Goal: Information Seeking & Learning: Stay updated

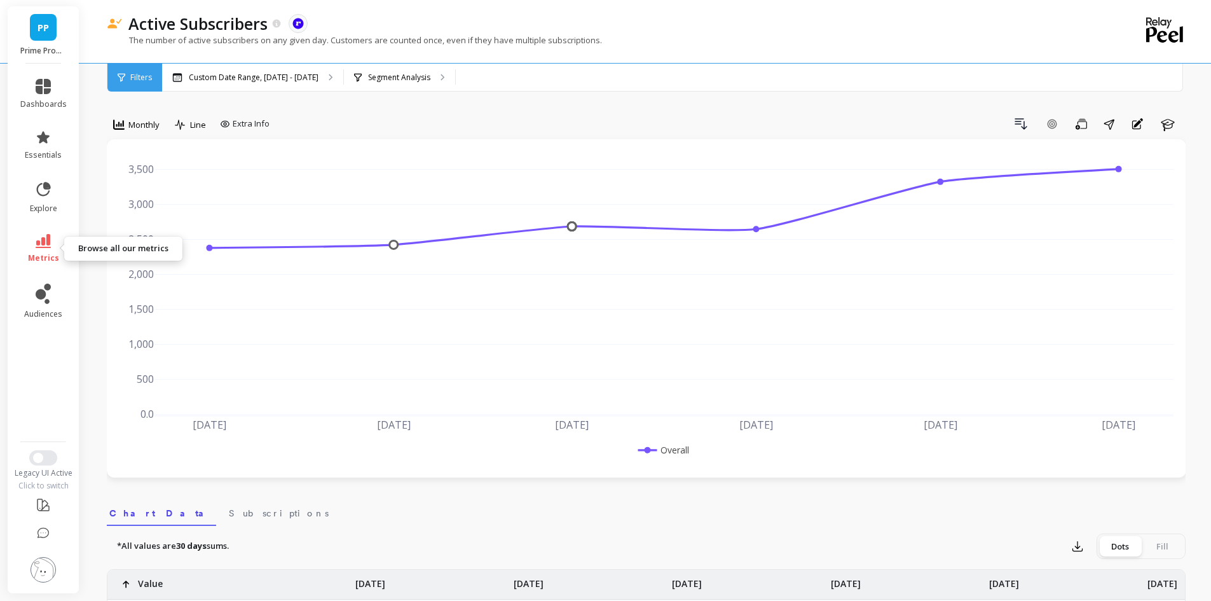
click at [38, 250] on link "metrics" at bounding box center [43, 248] width 46 height 29
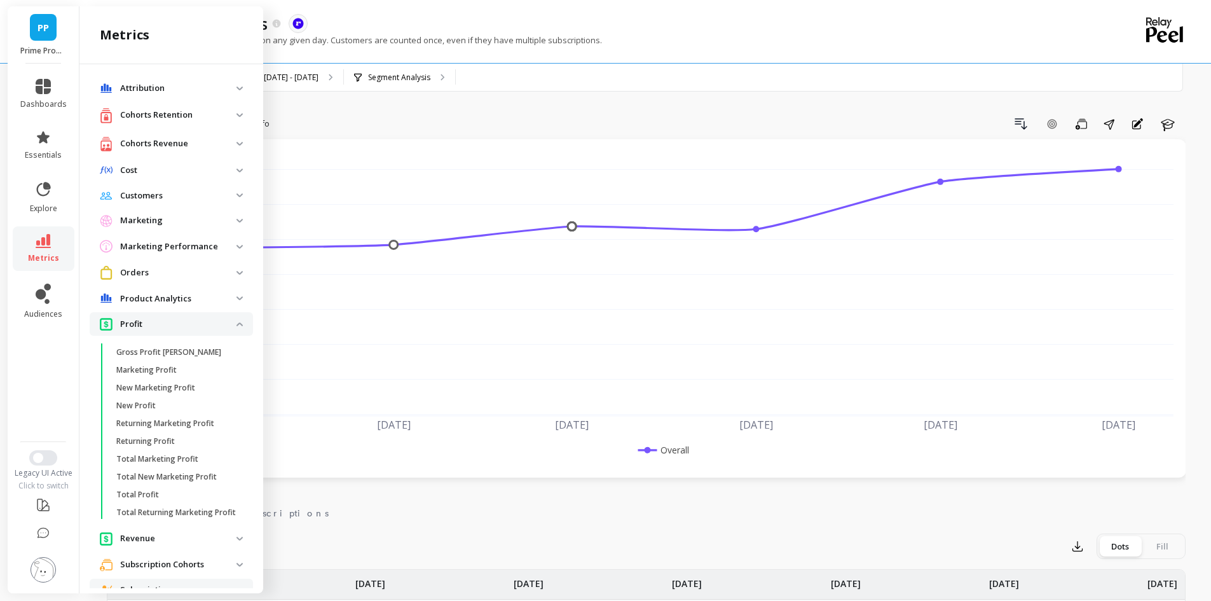
scroll to position [415, 0]
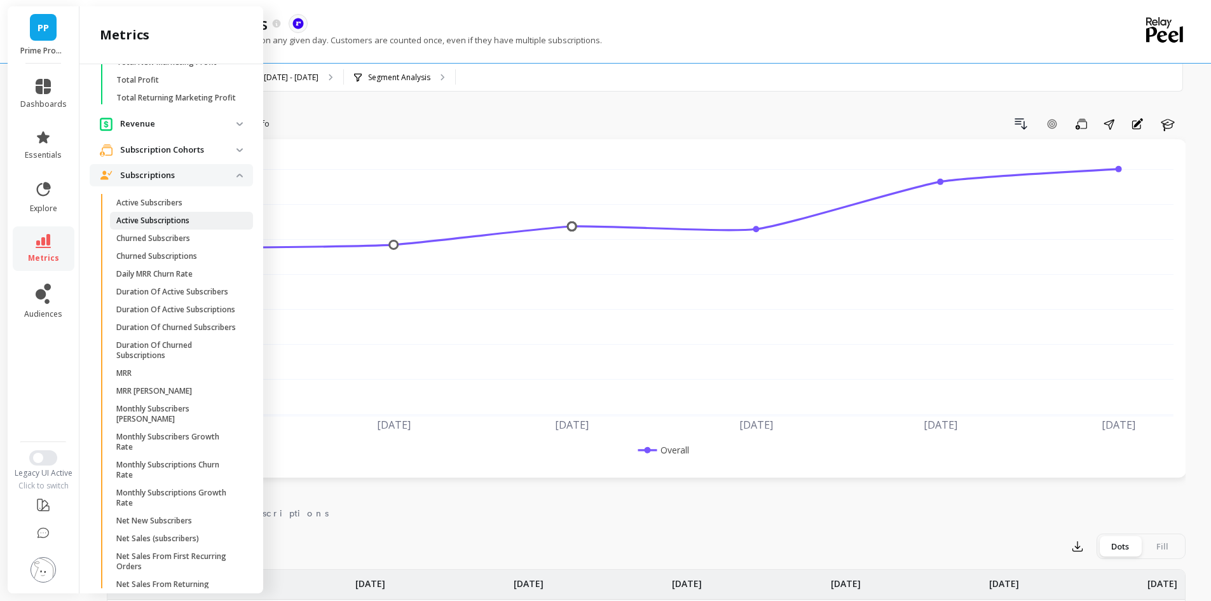
click at [154, 226] on p "Active Subscriptions" at bounding box center [152, 221] width 73 height 10
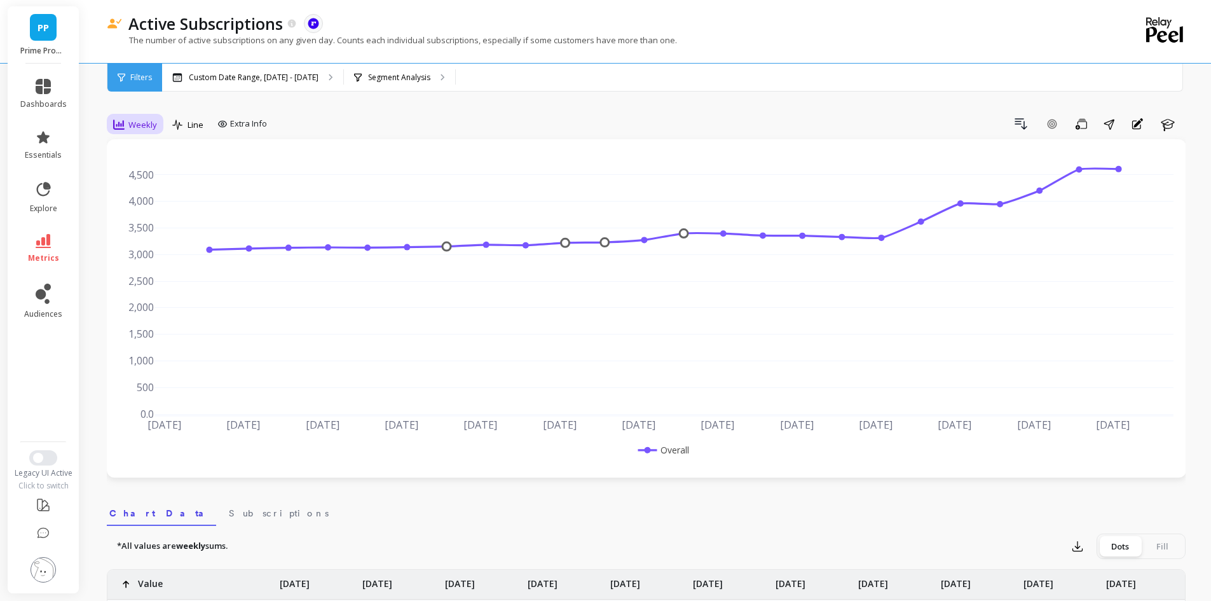
click at [140, 121] on span "Weekly" at bounding box center [142, 125] width 29 height 12
click at [152, 170] on div "Daily" at bounding box center [154, 178] width 88 height 22
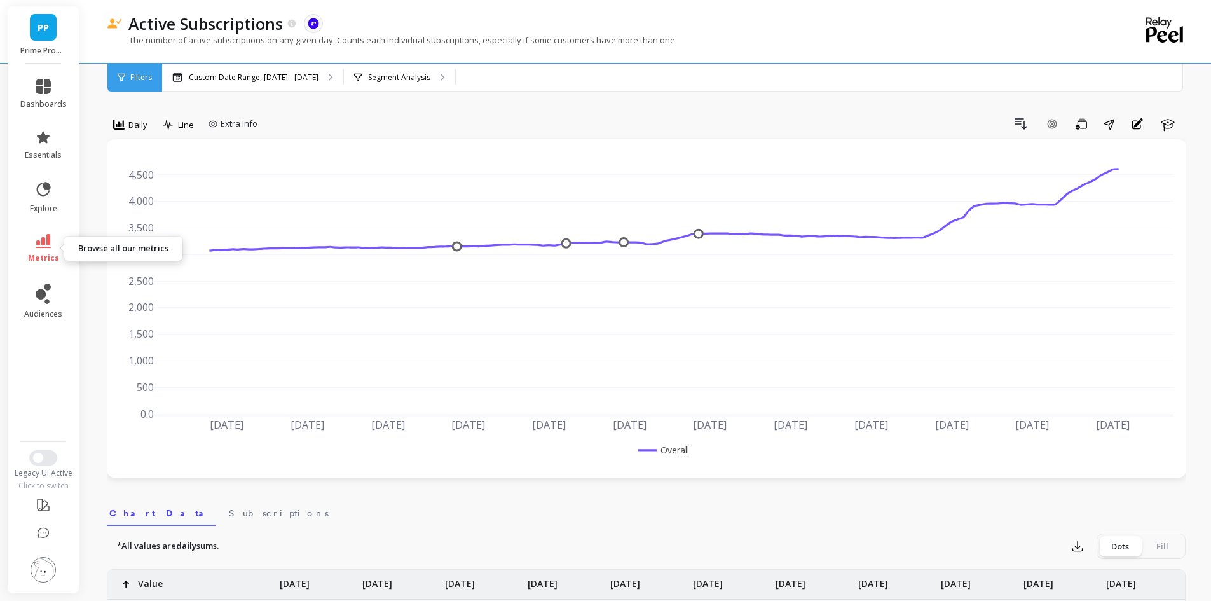
click at [48, 249] on link "metrics" at bounding box center [43, 248] width 46 height 29
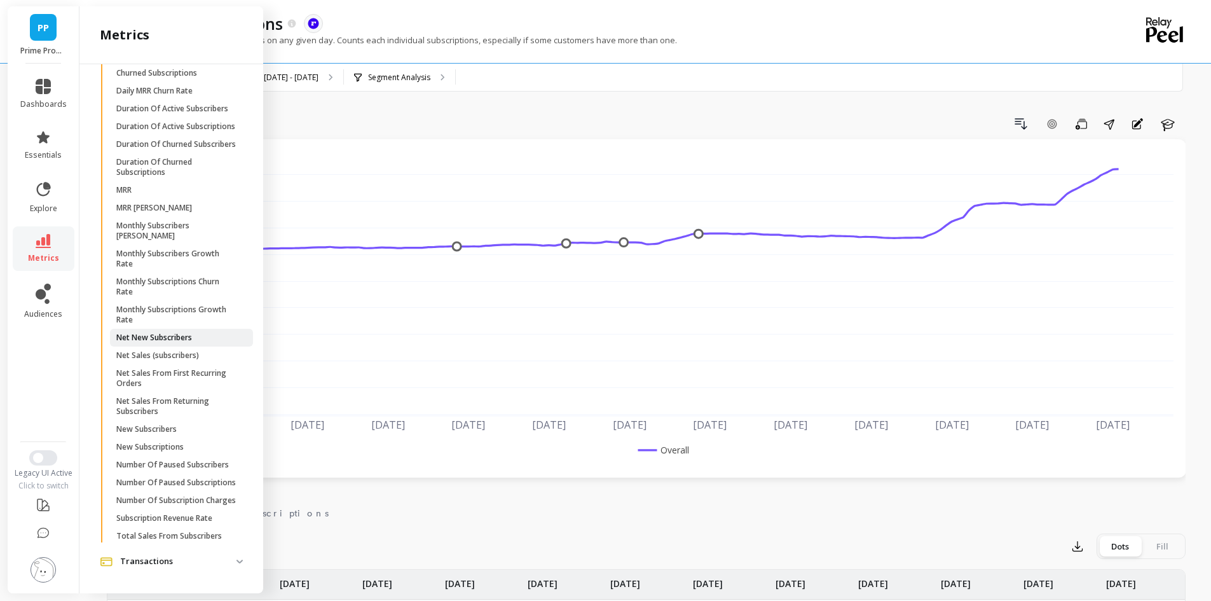
scroll to position [669, 0]
click at [163, 333] on p "Net New Subscribers" at bounding box center [154, 338] width 76 height 10
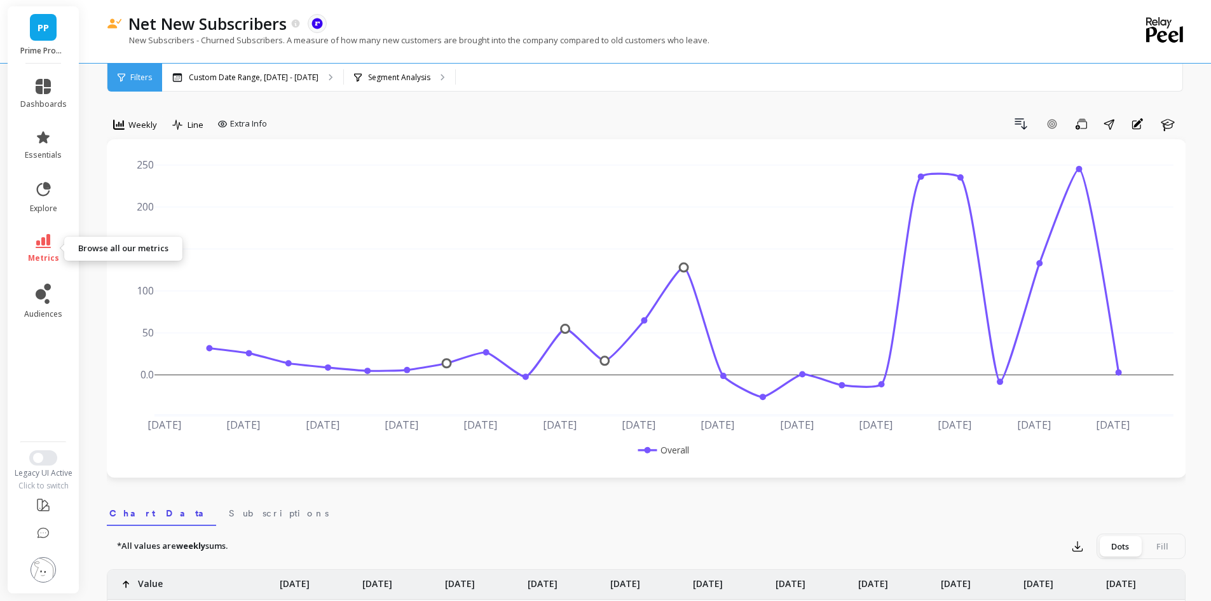
click at [57, 245] on link "metrics" at bounding box center [43, 248] width 46 height 29
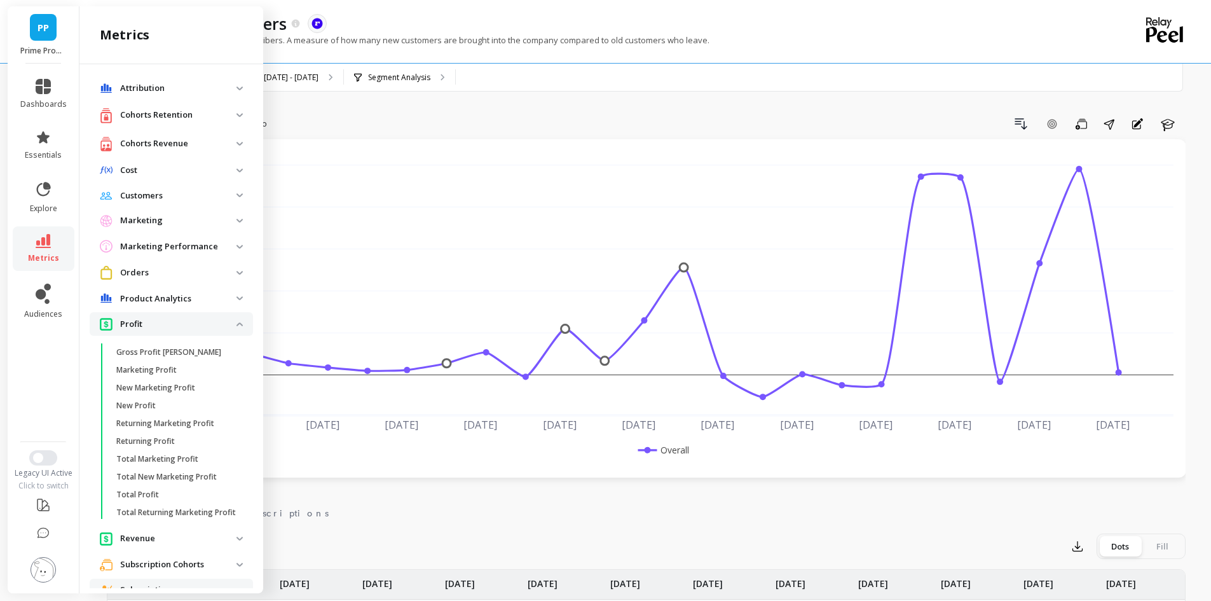
scroll to position [669, 0]
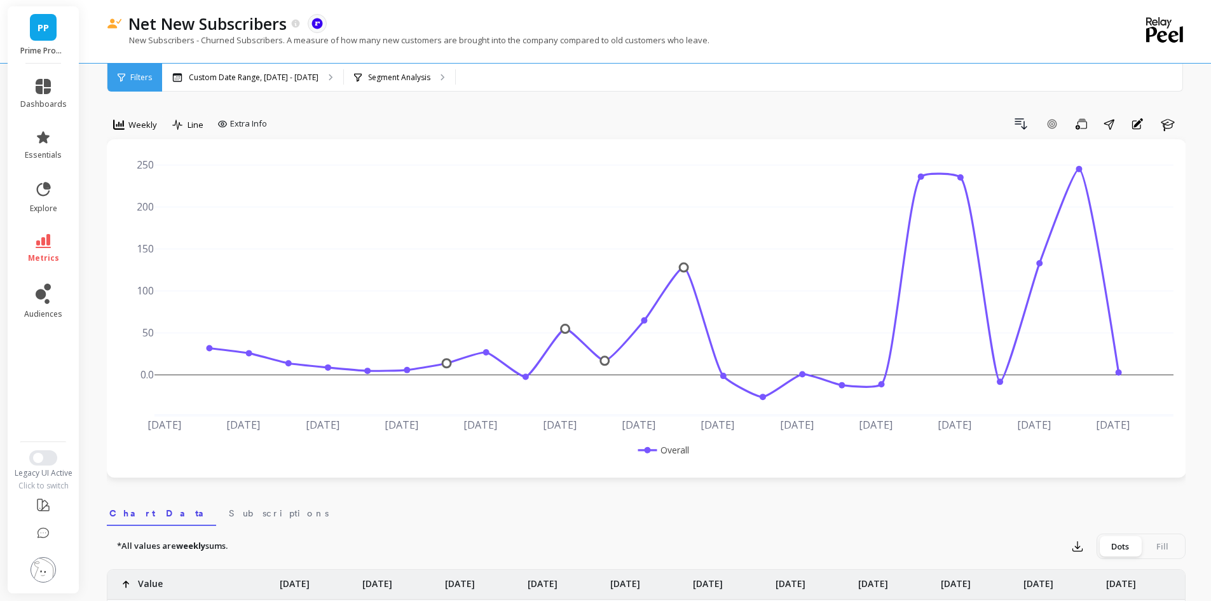
click at [371, 520] on nav "Chart Data Subscriptions" at bounding box center [646, 511] width 1079 height 29
click at [149, 122] on span "Weekly" at bounding box center [142, 125] width 29 height 12
click at [151, 224] on div "Monthly" at bounding box center [154, 226] width 72 height 12
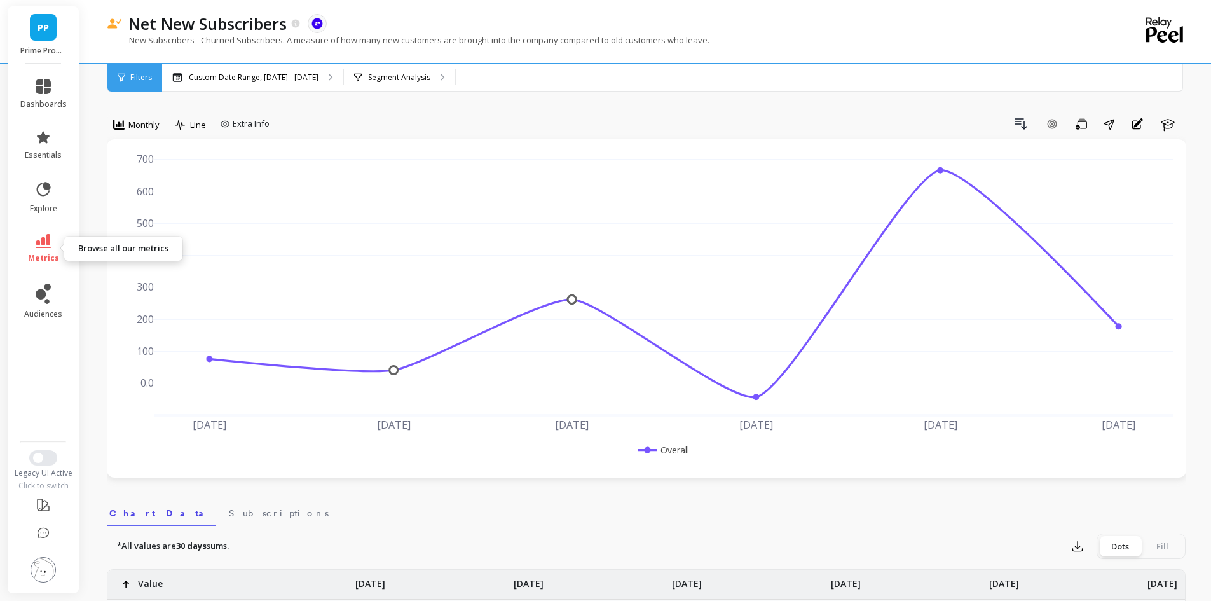
click at [50, 249] on link "metrics" at bounding box center [43, 248] width 46 height 29
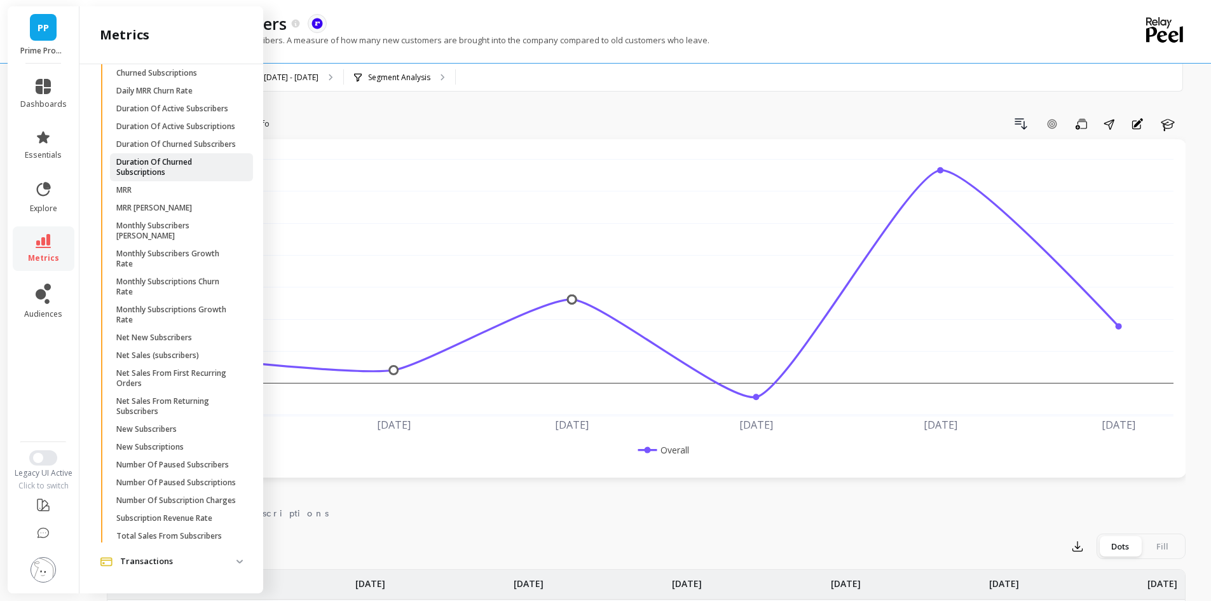
scroll to position [415, 0]
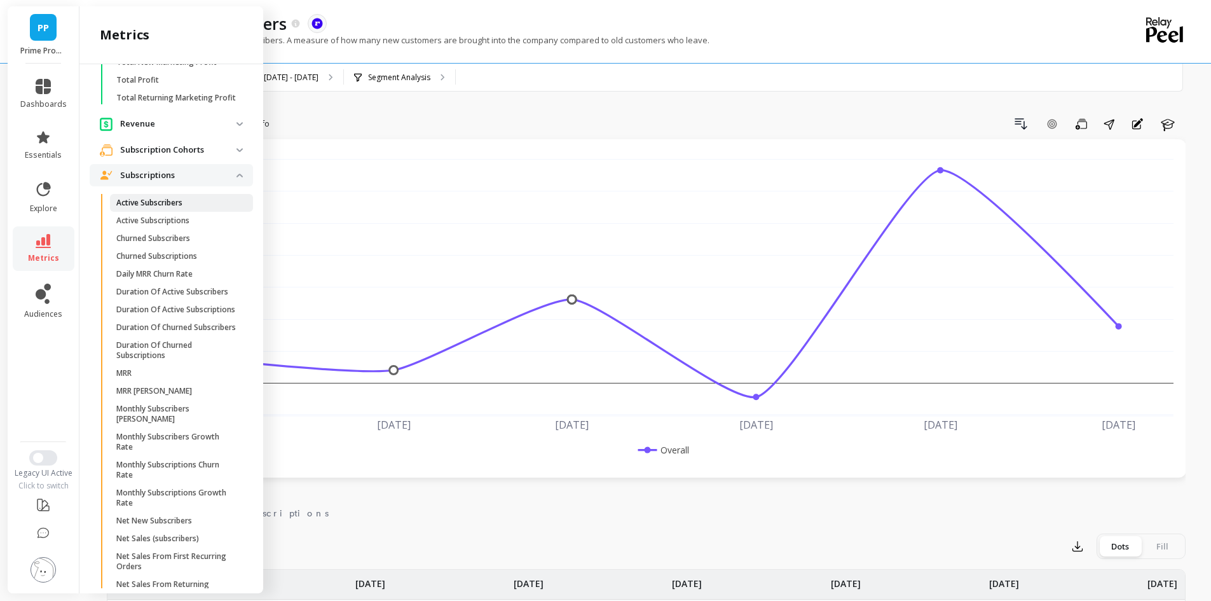
click at [200, 208] on span "Active Subscribers" at bounding box center [176, 203] width 121 height 10
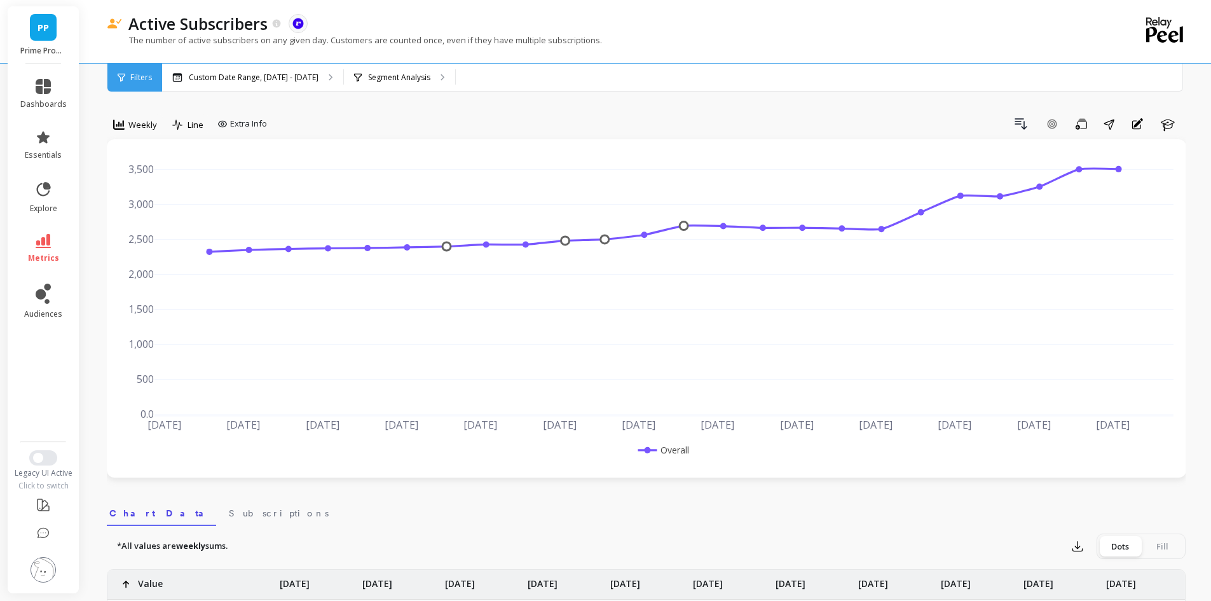
click at [149, 122] on span "Weekly" at bounding box center [142, 125] width 29 height 12
click at [148, 172] on div "Daily" at bounding box center [154, 178] width 72 height 12
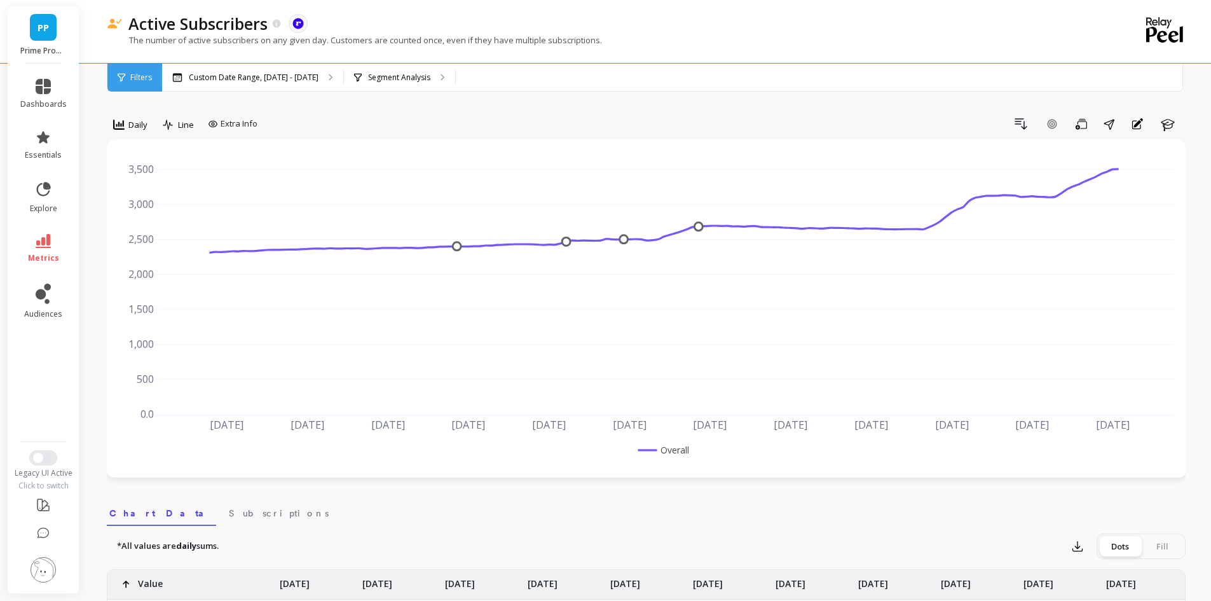
click at [32, 233] on li "metrics" at bounding box center [44, 248] width 62 height 45
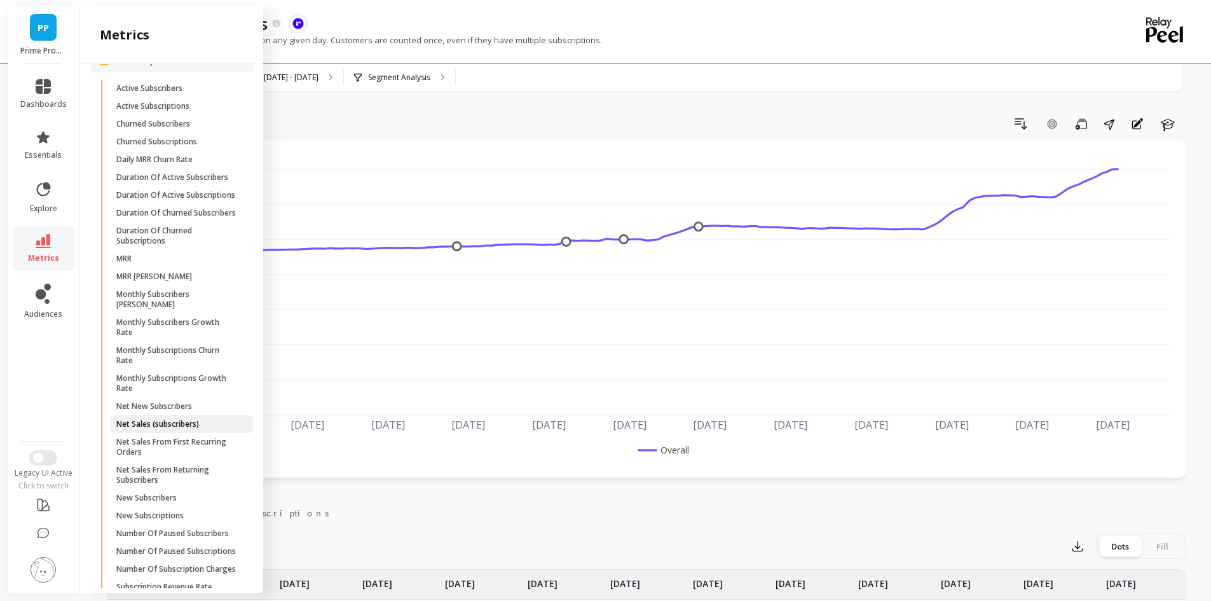
scroll to position [542, 0]
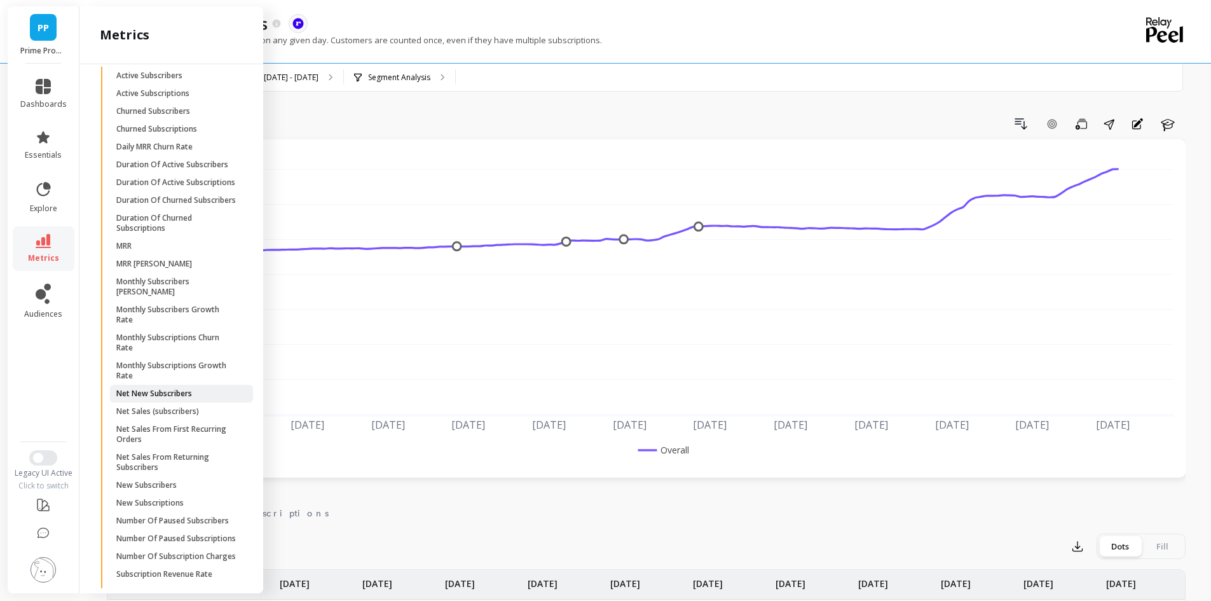
click at [186, 399] on p "Net New Subscribers" at bounding box center [154, 393] width 76 height 10
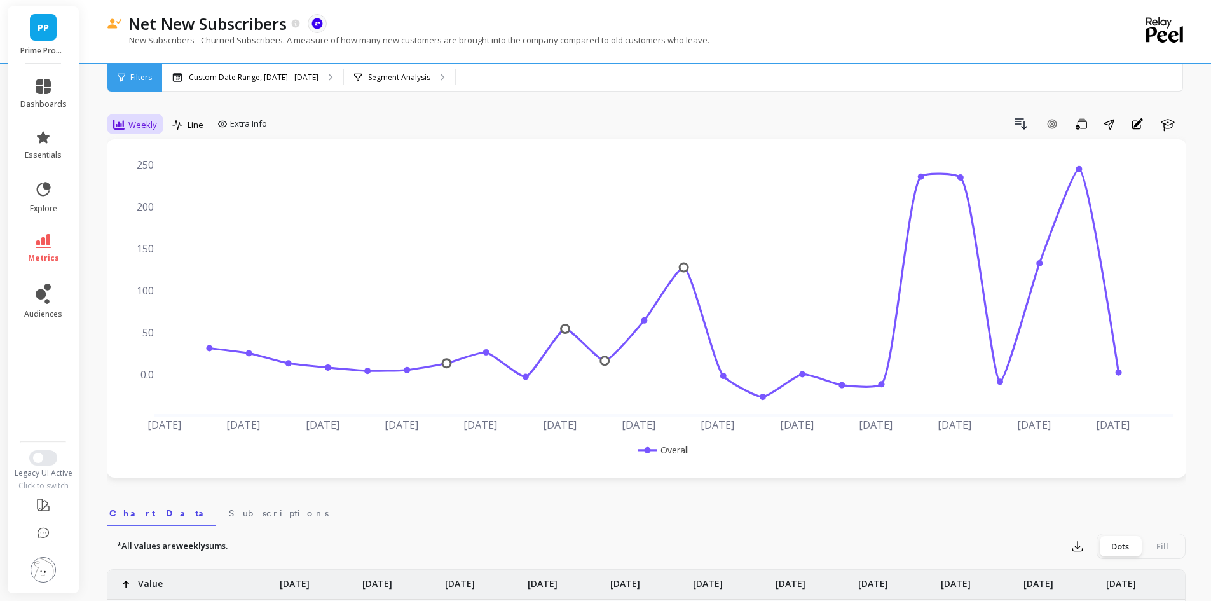
click at [159, 130] on div "Weekly" at bounding box center [134, 125] width 51 height 22
click at [147, 180] on div "Daily" at bounding box center [154, 178] width 72 height 12
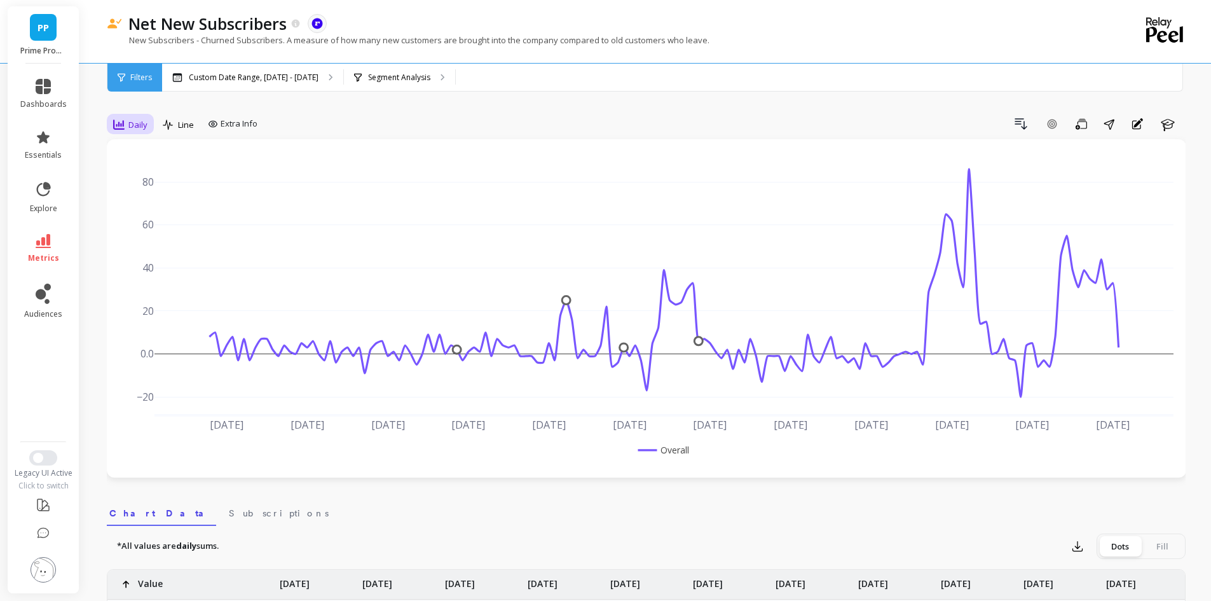
click at [125, 126] on div "Daily" at bounding box center [130, 124] width 34 height 15
click at [127, 226] on div "Monthly" at bounding box center [154, 226] width 72 height 12
